Goal: Task Accomplishment & Management: Manage account settings

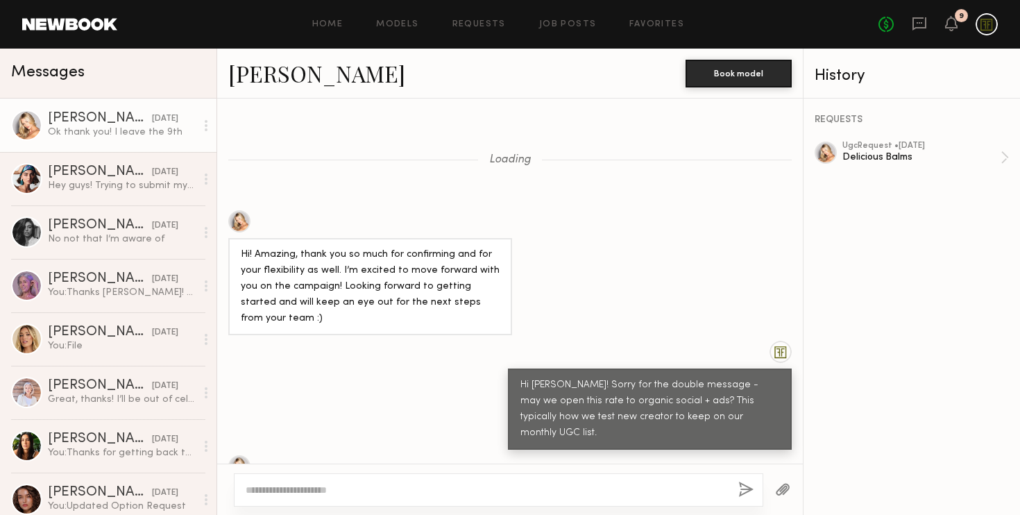
scroll to position [1233, 0]
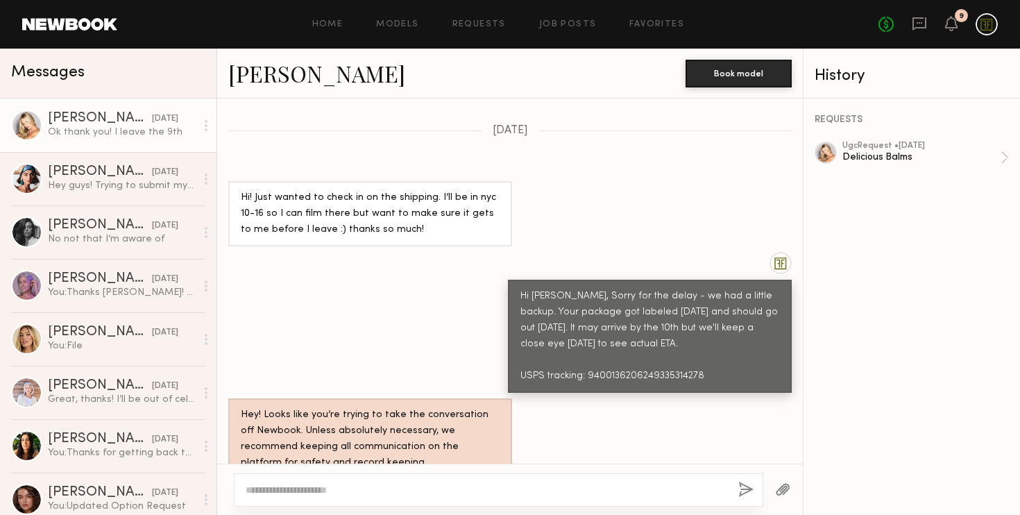
click at [664, 312] on div "Hi [PERSON_NAME], Sorry for the delay - we had a little backup. Your package go…" at bounding box center [649, 337] width 259 height 96
copy div "9400136206249335314278"
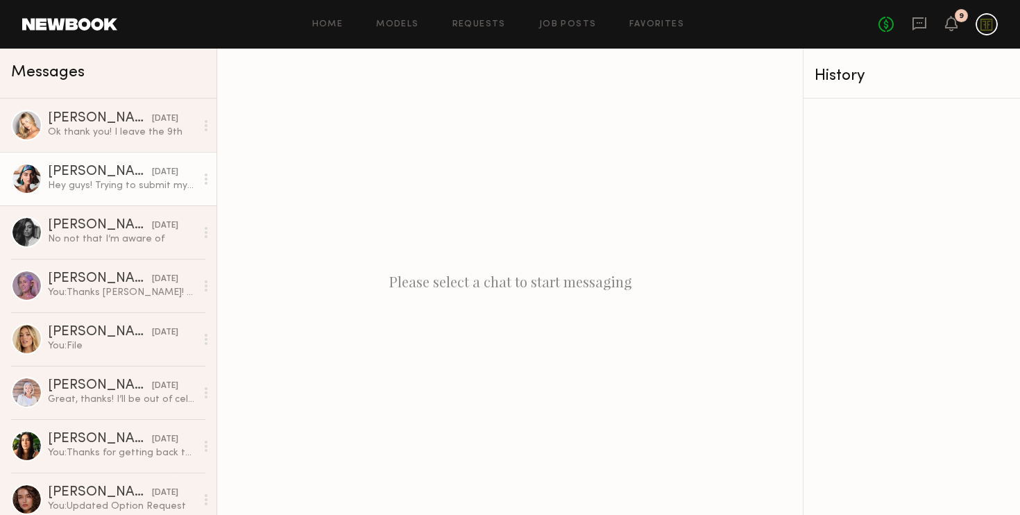
click at [101, 182] on div "Hey guys! Trying to submit my content ! Do you have a Dropbox link for raw file…" at bounding box center [122, 185] width 148 height 13
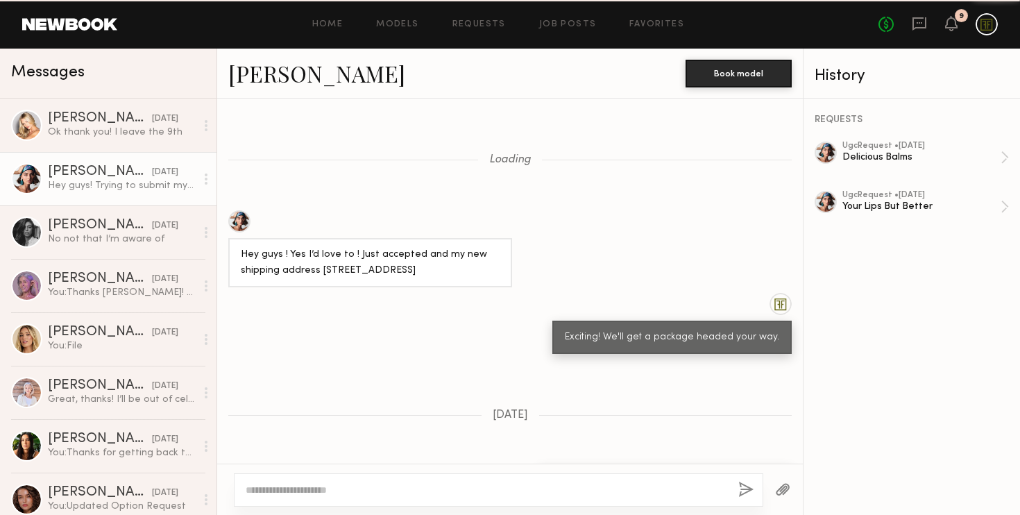
scroll to position [978, 0]
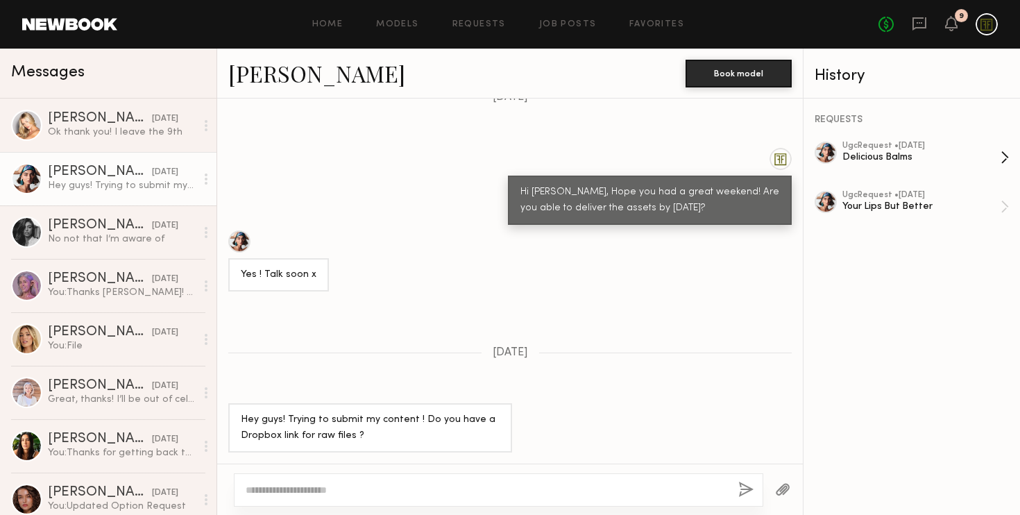
click at [880, 149] on div "ugc Request • 08/25/2025 Delicious Balms" at bounding box center [921, 158] width 158 height 32
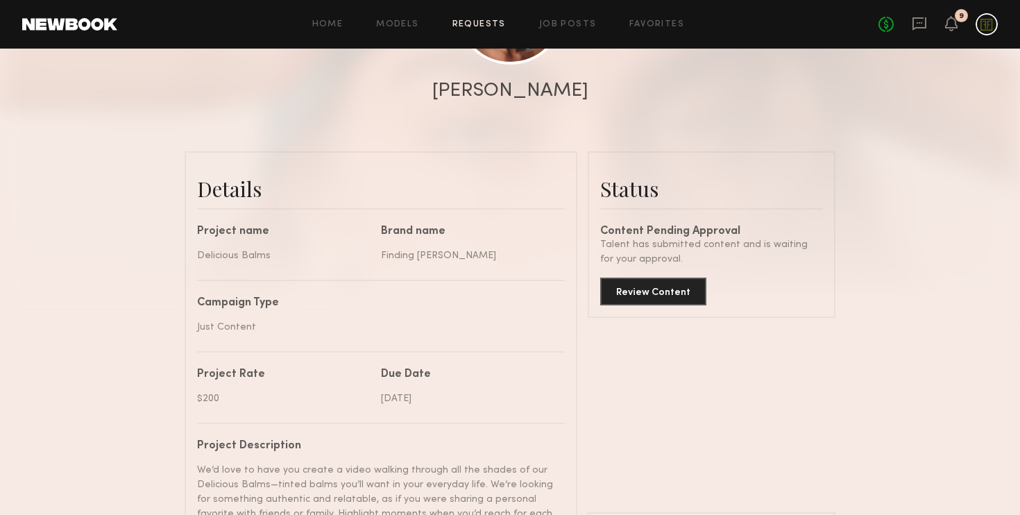
scroll to position [359, 0]
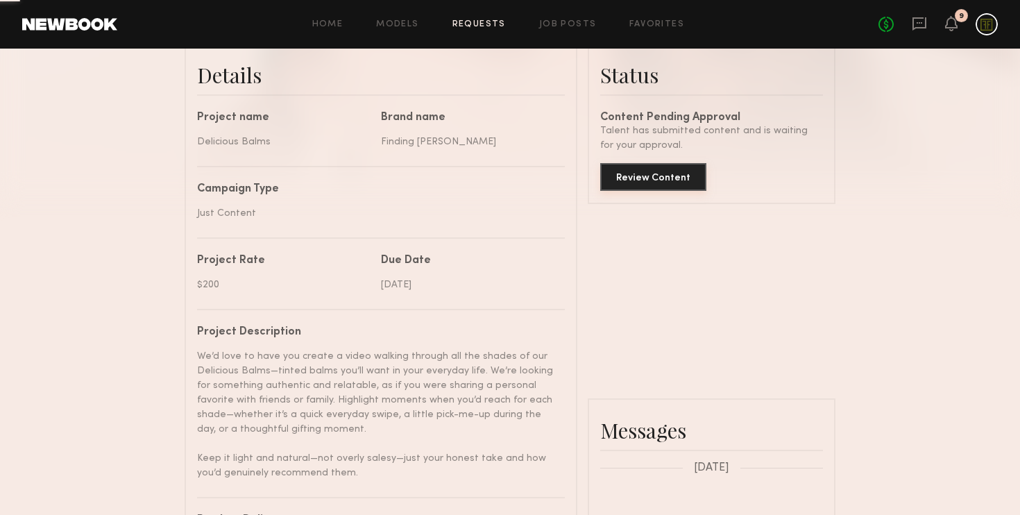
click at [653, 168] on button "Review Content" at bounding box center [653, 177] width 106 height 28
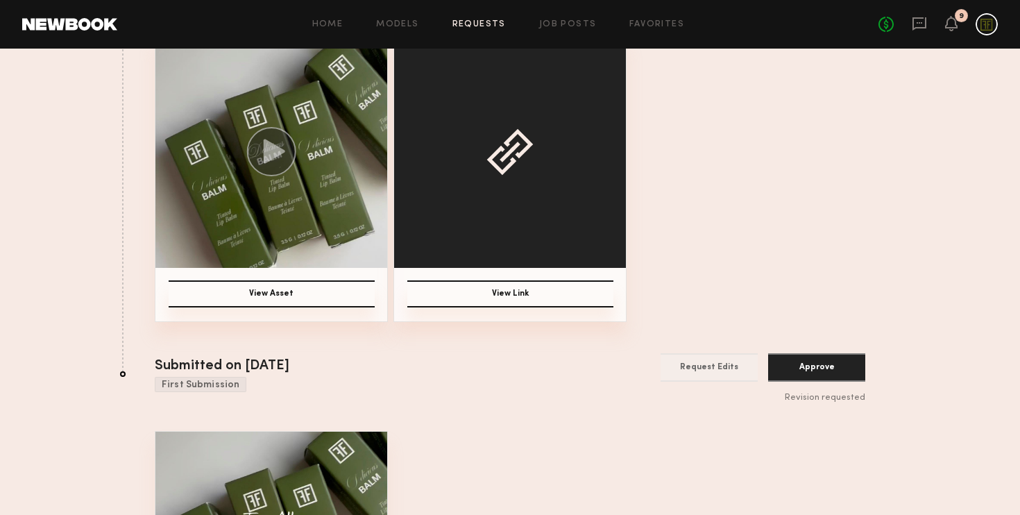
scroll to position [240, 0]
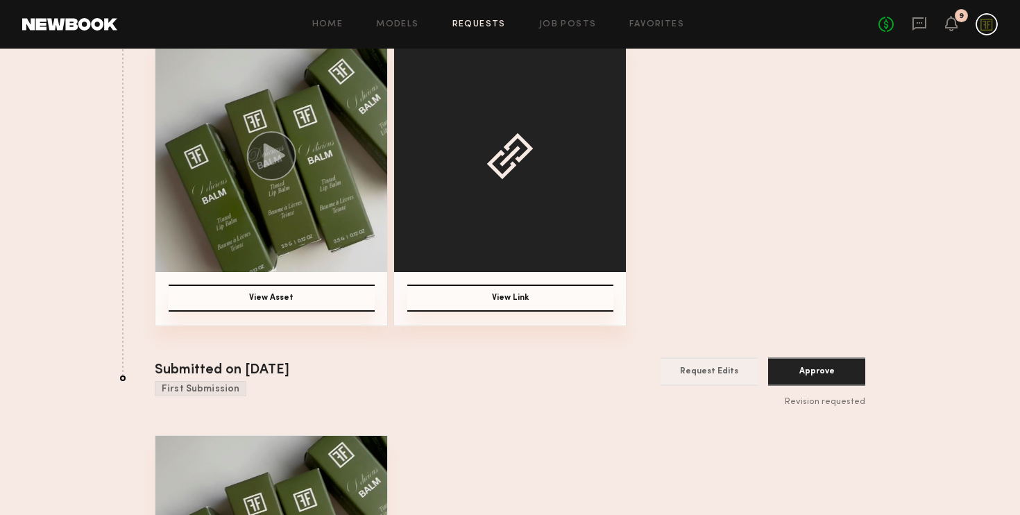
click at [286, 302] on button "View Asset" at bounding box center [272, 297] width 206 height 27
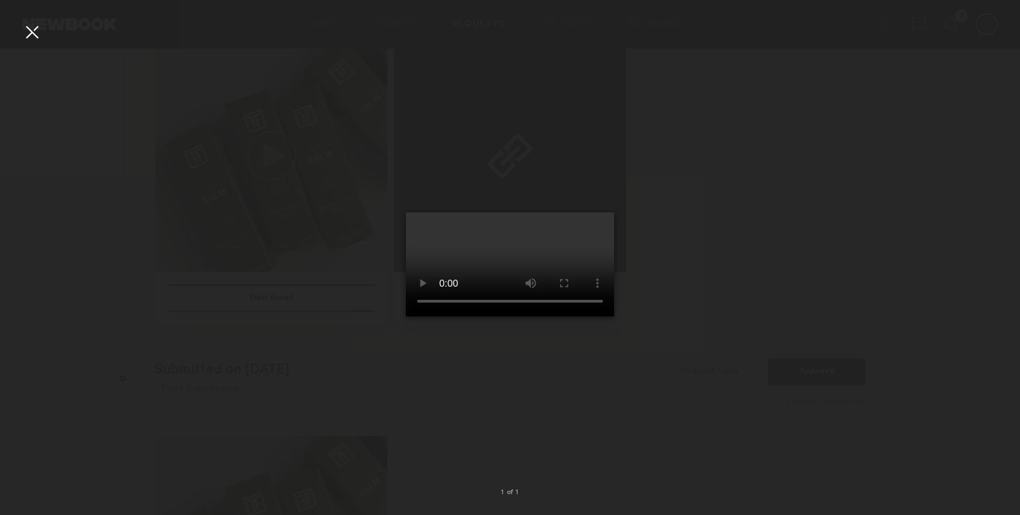
click at [23, 19] on nb-gallery-light "1 of 1" at bounding box center [510, 257] width 1020 height 515
click at [31, 33] on div at bounding box center [32, 32] width 22 height 22
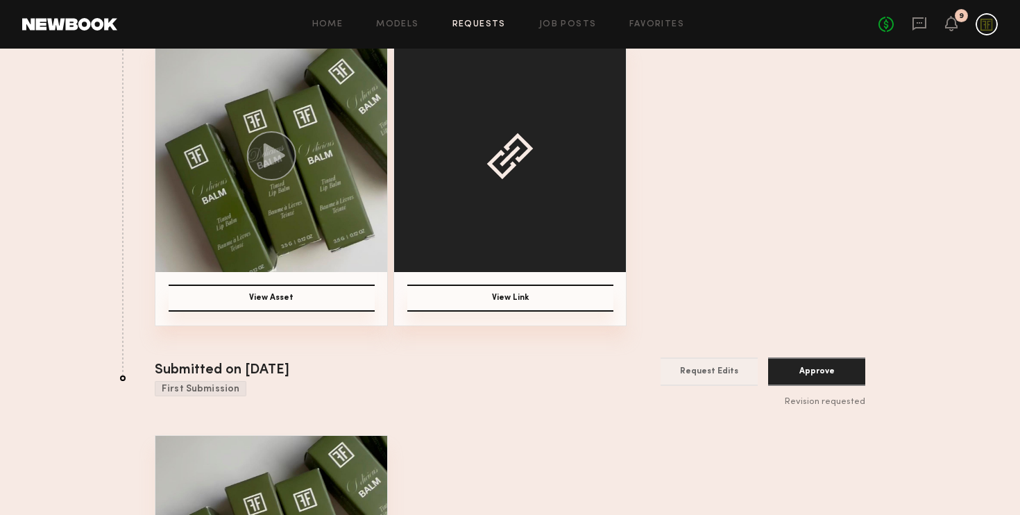
click at [519, 299] on button "View Link" at bounding box center [510, 297] width 206 height 27
click at [280, 298] on button "View Asset" at bounding box center [272, 297] width 206 height 27
